Goal: Check status: Check status

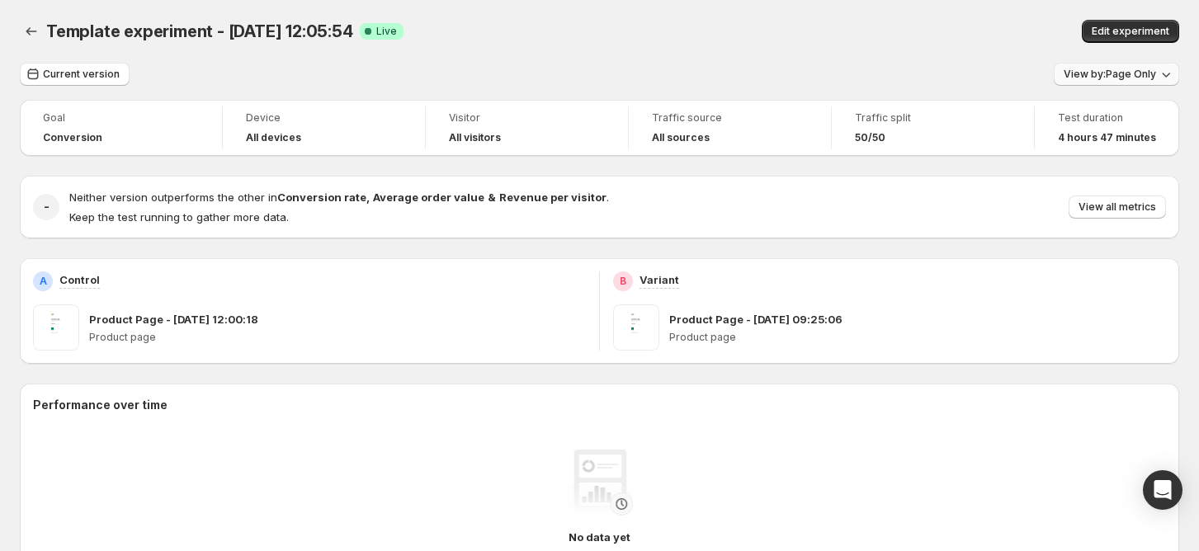
click at [1103, 68] on span "View by: Page Only" at bounding box center [1109, 74] width 92 height 13
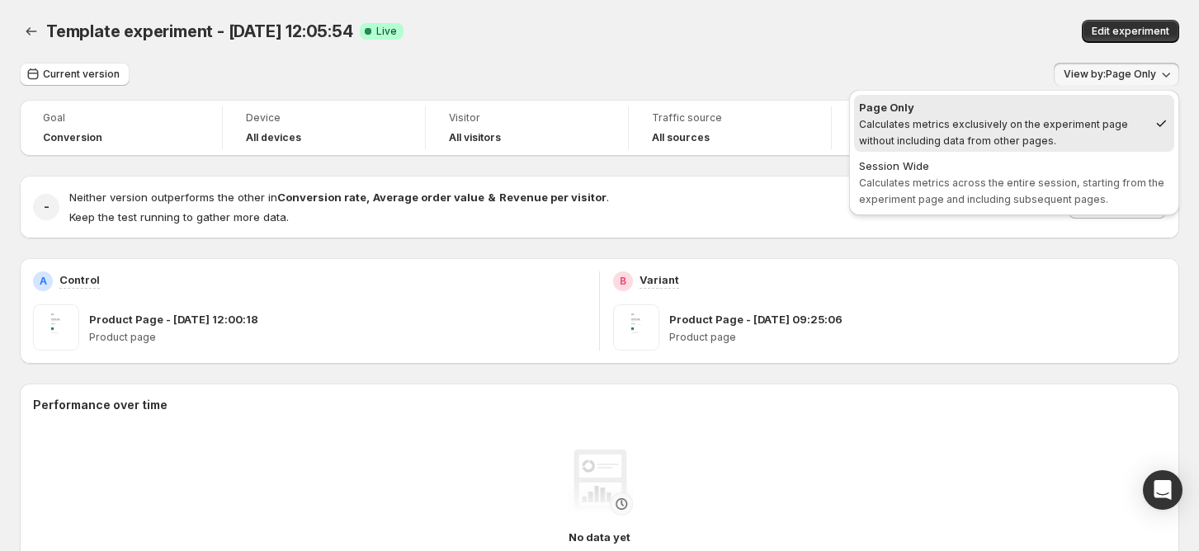
click at [746, 64] on div "Current version View by: Page Only" at bounding box center [599, 75] width 1159 height 24
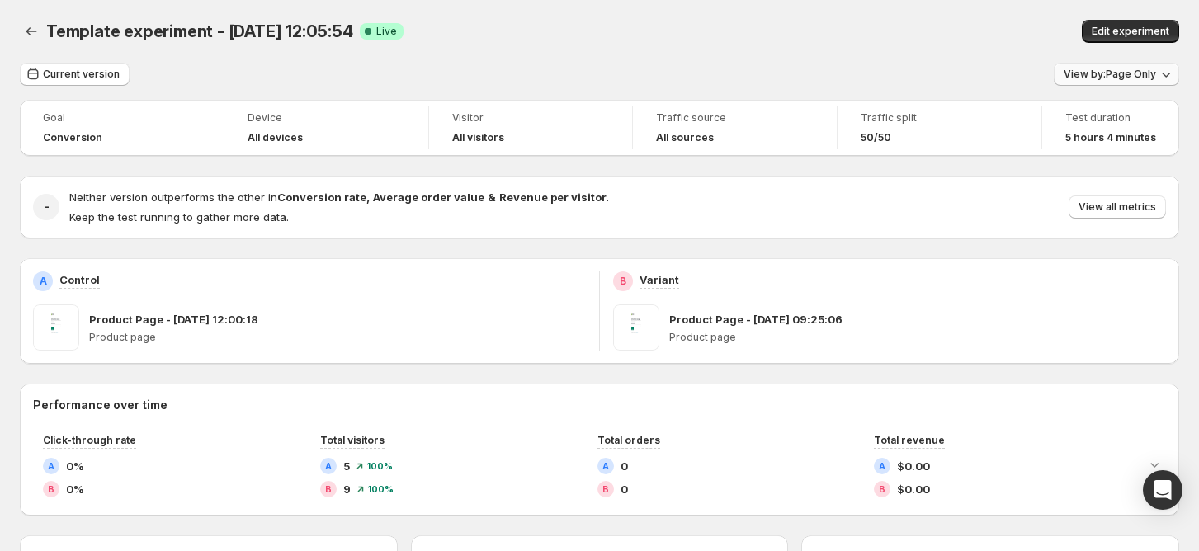
click at [1133, 73] on span "View by: Page Only" at bounding box center [1109, 74] width 92 height 13
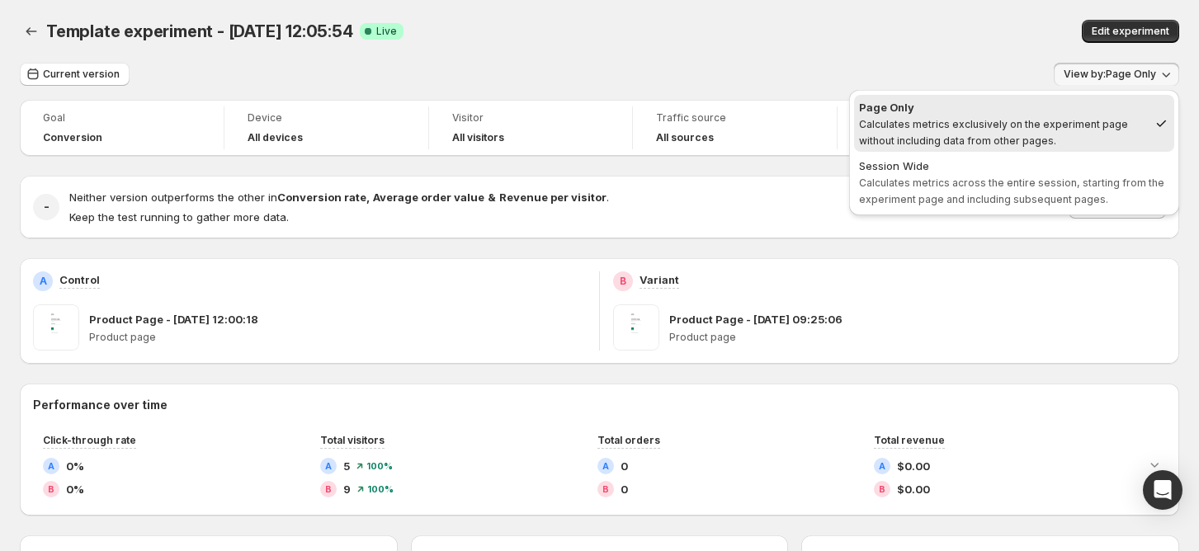
click at [812, 56] on div "Template experiment - Sep 30, 12:05:54. This page is ready Template experiment …" at bounding box center [599, 31] width 1159 height 63
